Goal: Information Seeking & Learning: Find specific page/section

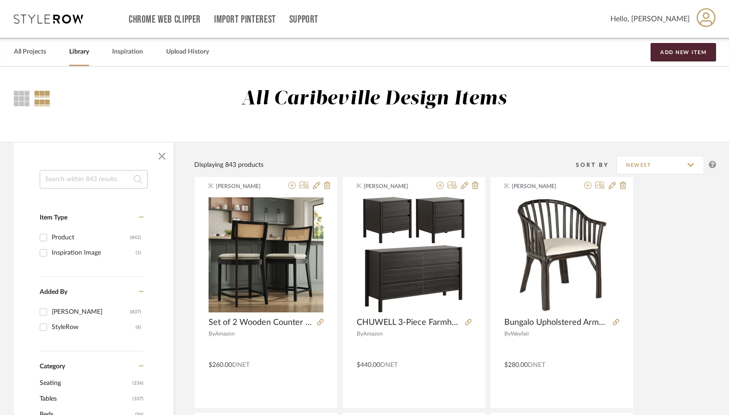
click at [80, 181] on input at bounding box center [94, 179] width 108 height 18
type input "[PERSON_NAME]"
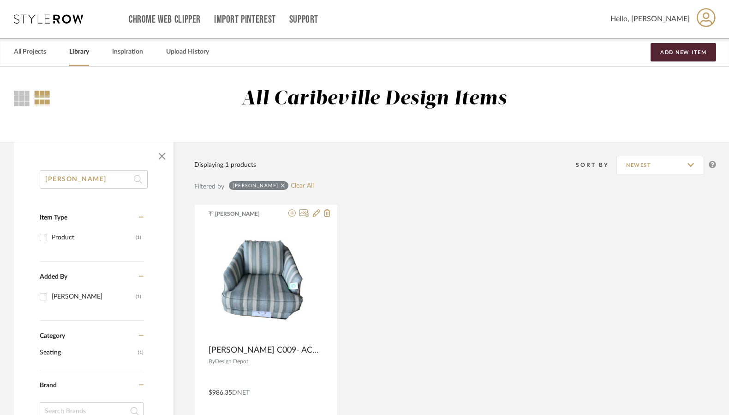
drag, startPoint x: 79, startPoint y: 185, endPoint x: 22, endPoint y: 185, distance: 57.7
click at [22, 185] on div "[PERSON_NAME] Type Product (1) Added By [PERSON_NAME] (1) Category Seating (1) …" at bounding box center [94, 422] width 160 height 504
type input "sofa"
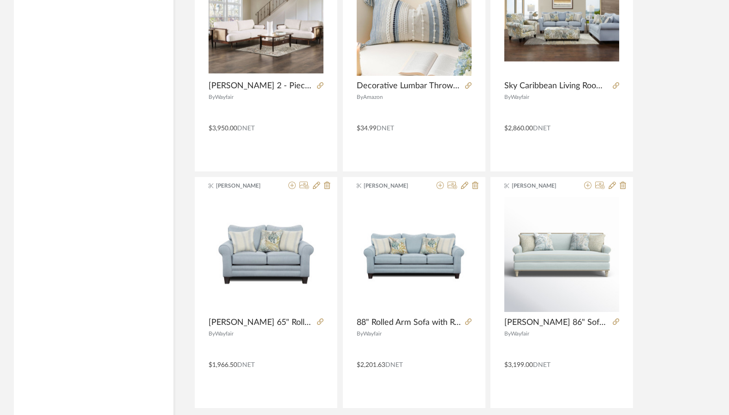
scroll to position [2623, 0]
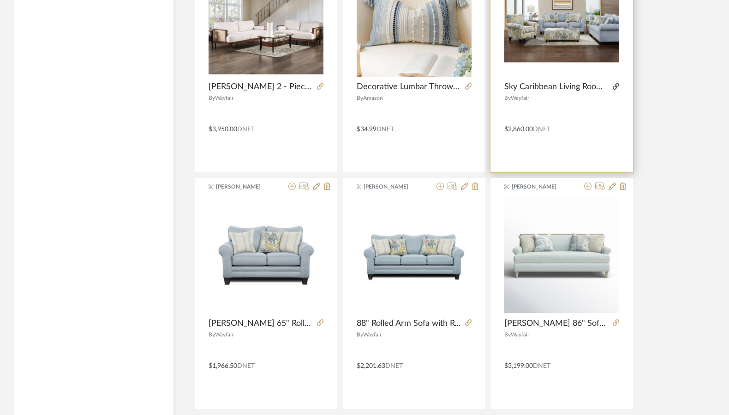
click at [616, 88] on icon at bounding box center [616, 86] width 6 height 6
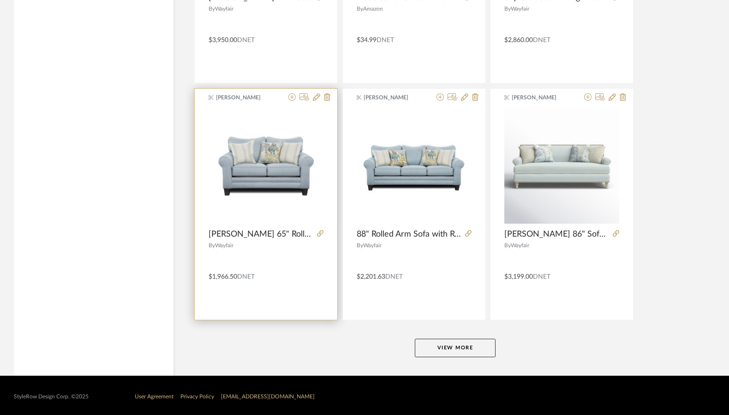
scroll to position [2716, 0]
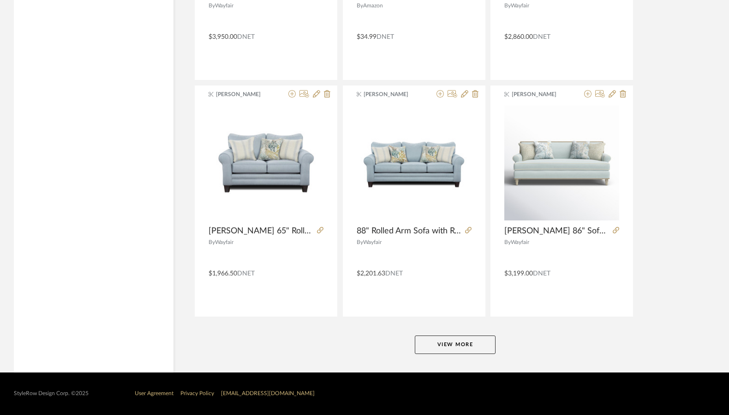
click at [486, 339] on button "View More" at bounding box center [455, 344] width 81 height 18
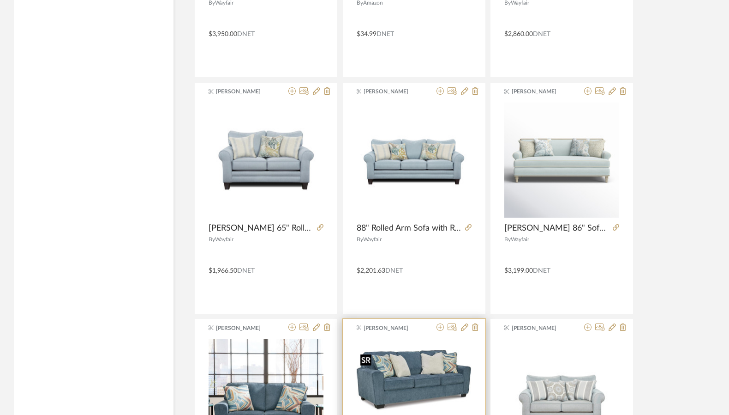
scroll to position [2623, 0]
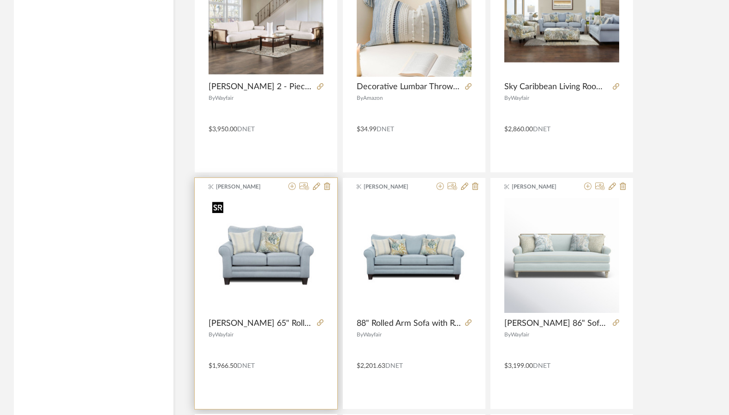
click at [303, 274] on img "0" at bounding box center [266, 255] width 115 height 115
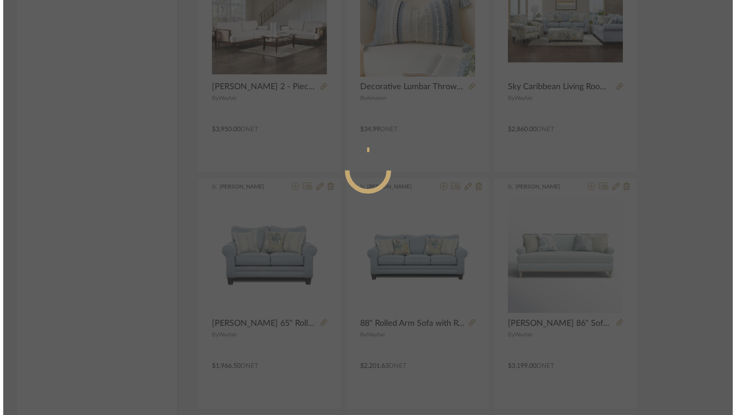
scroll to position [0, 0]
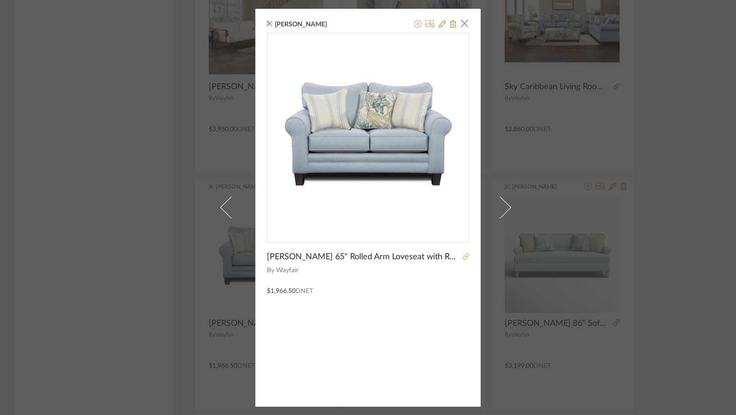
click at [464, 258] on icon at bounding box center [466, 256] width 6 height 6
